Goal: Information Seeking & Learning: Learn about a topic

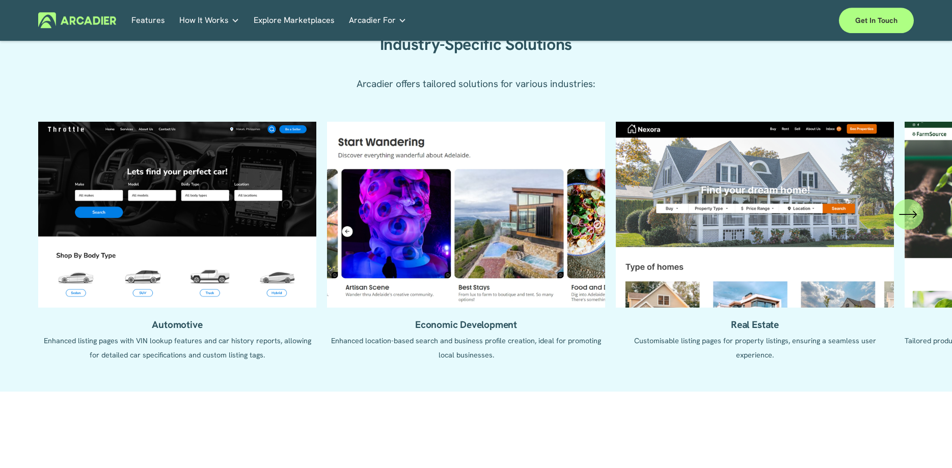
scroll to position [1142, 0]
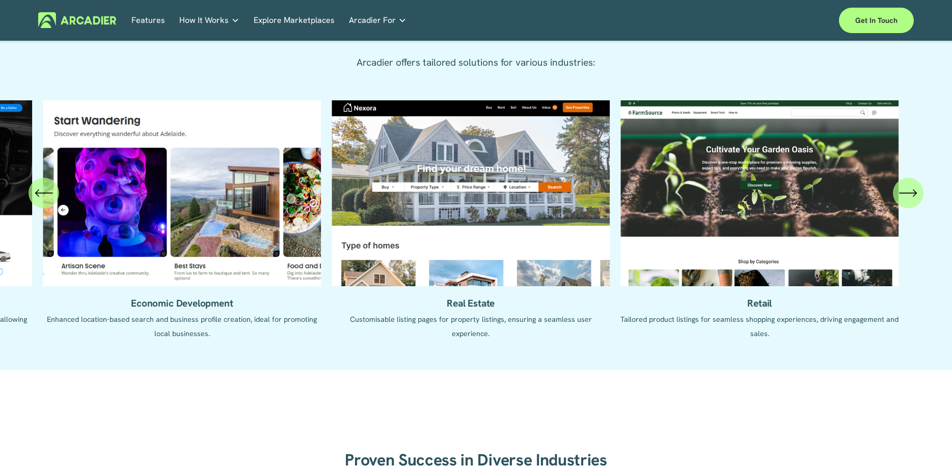
drag, startPoint x: 443, startPoint y: 205, endPoint x: 101, endPoint y: 189, distance: 342.5
click at [101, 189] on ul "Automotive Enhanced listing pages with VIN lookup features and car history repo…" at bounding box center [476, 227] width 876 height 255
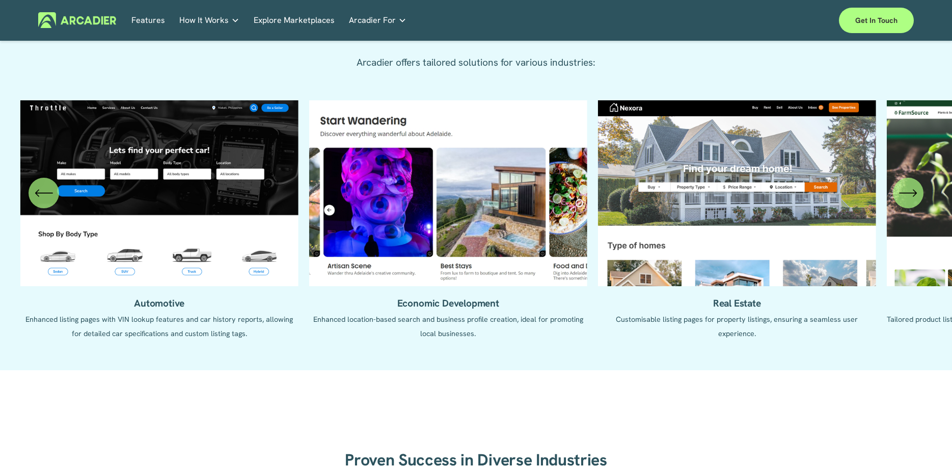
drag, startPoint x: 367, startPoint y: 178, endPoint x: 900, endPoint y: 196, distance: 533.3
click at [946, 200] on div "Automotive Enhanced listing pages with VIN lookup features and car history repo…" at bounding box center [476, 227] width 952 height 255
click at [351, 190] on ul "Automotive Enhanced listing pages with VIN lookup features and car history repo…" at bounding box center [476, 227] width 876 height 255
drag, startPoint x: 351, startPoint y: 190, endPoint x: 584, endPoint y: 187, distance: 232.7
click at [702, 198] on ul "Automotive Enhanced listing pages with VIN lookup features and car history repo…" at bounding box center [476, 227] width 876 height 255
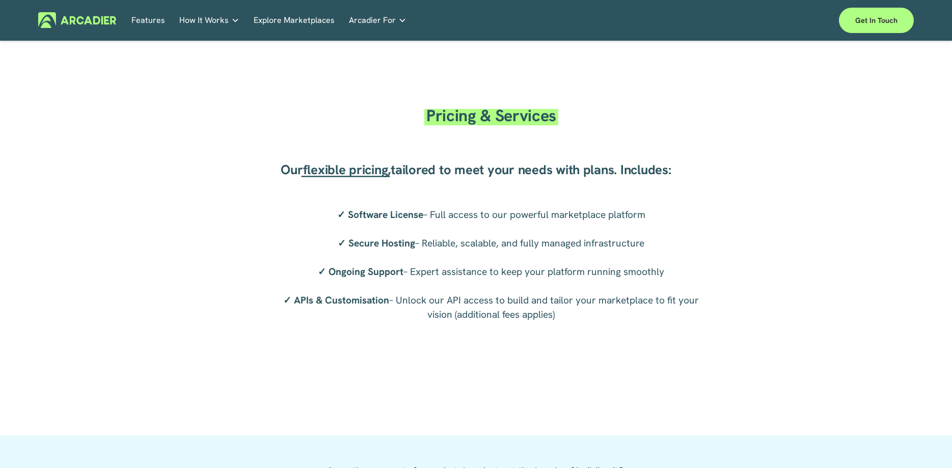
scroll to position [1973, 0]
drag, startPoint x: 337, startPoint y: 172, endPoint x: 407, endPoint y: 170, distance: 70.3
click at [407, 170] on h3 "Our flexible pricing , tailored to meet your needs with plans. Includes:" at bounding box center [475, 169] width 407 height 16
drag, startPoint x: 436, startPoint y: 169, endPoint x: 507, endPoint y: 169, distance: 71.3
click at [445, 169] on span "tailored to meet your needs with plans. Includes:" at bounding box center [530, 168] width 280 height 17
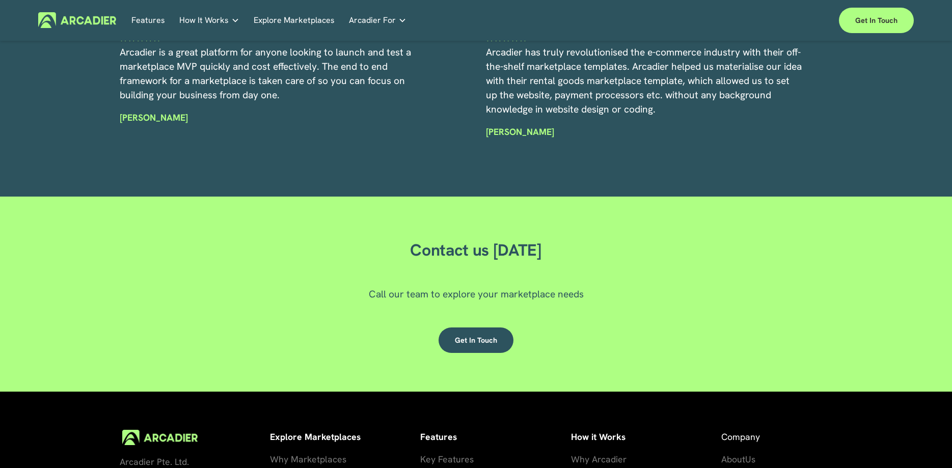
scroll to position [3054, 0]
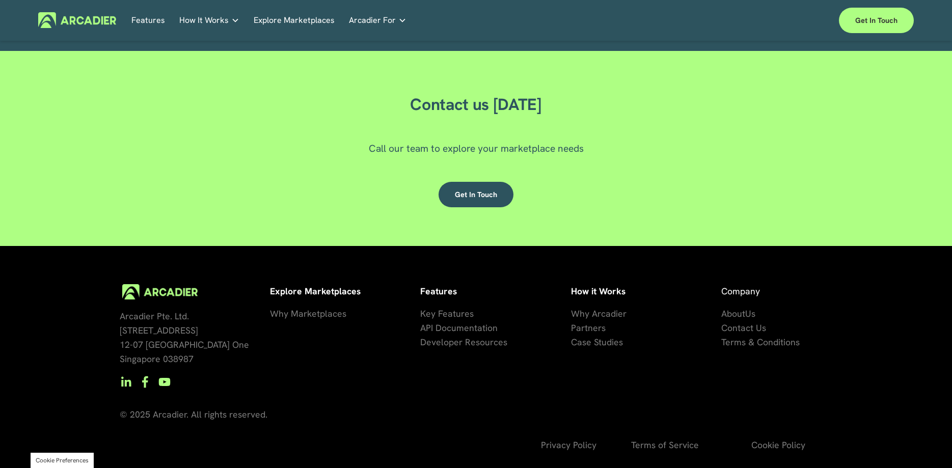
click at [604, 343] on span "se Studies" at bounding box center [602, 342] width 41 height 12
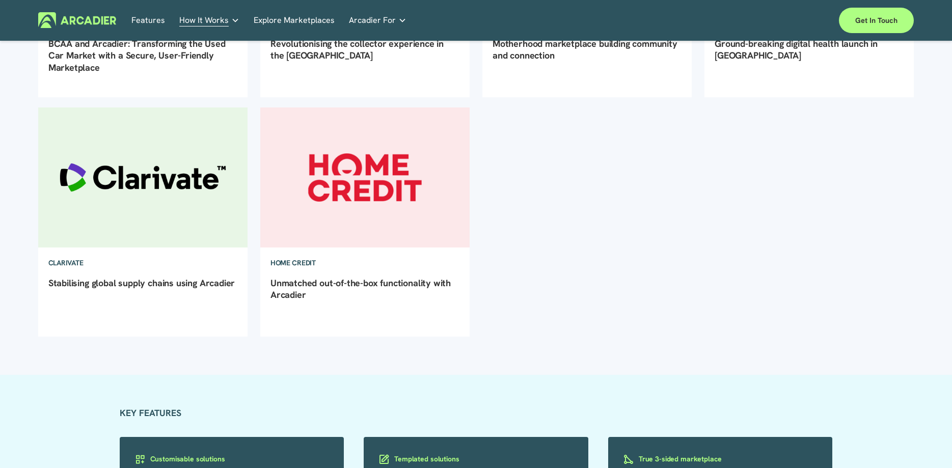
scroll to position [260, 0]
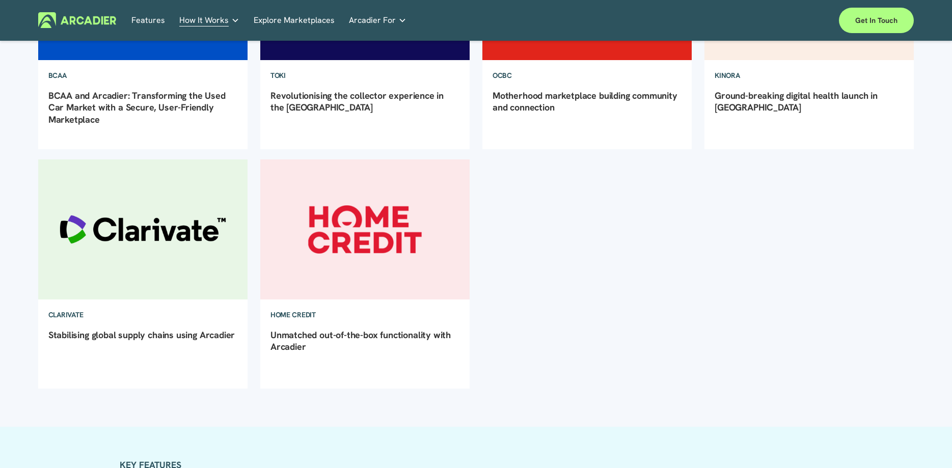
click at [372, 239] on img at bounding box center [364, 230] width 211 height 142
